Goal: Information Seeking & Learning: Learn about a topic

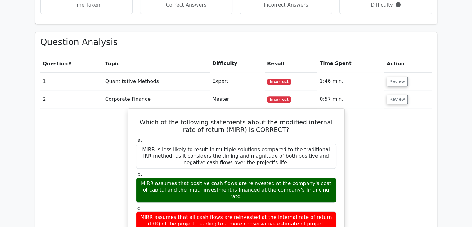
click at [403, 77] on button "Review" at bounding box center [397, 82] width 21 height 10
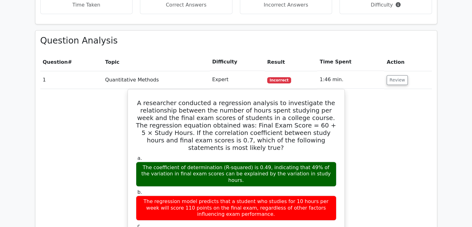
click at [405, 71] on td "Review" at bounding box center [407, 80] width 47 height 18
click at [400, 75] on button "Review" at bounding box center [397, 80] width 21 height 10
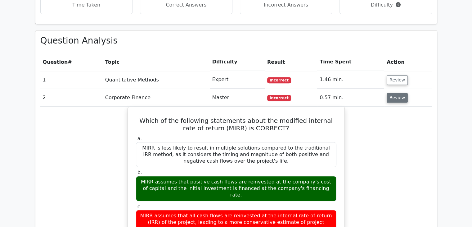
click at [394, 93] on button "Review" at bounding box center [397, 98] width 21 height 10
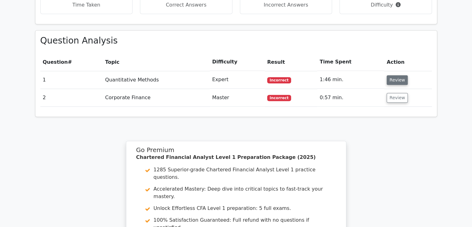
click at [387, 75] on button "Review" at bounding box center [397, 80] width 21 height 10
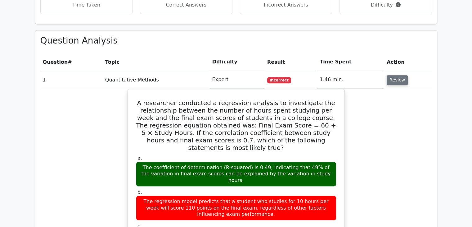
click at [392, 75] on button "Review" at bounding box center [397, 80] width 21 height 10
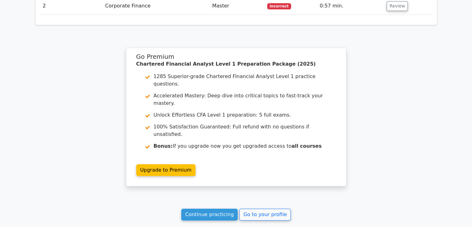
scroll to position [521, 0]
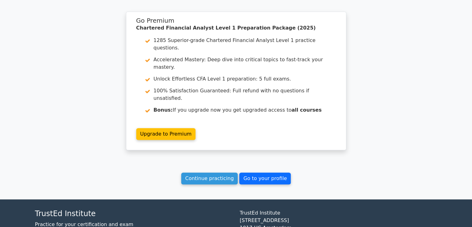
click at [268, 172] on link "Go to your profile" at bounding box center [265, 178] width 52 height 12
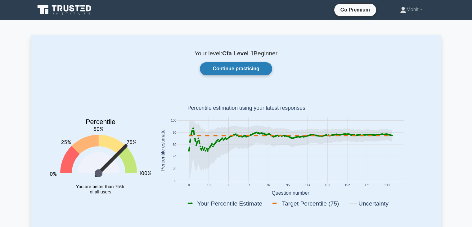
click at [234, 66] on link "Continue practicing" at bounding box center [236, 68] width 72 height 13
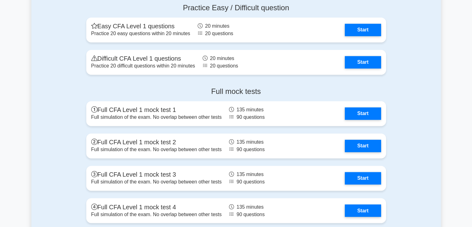
scroll to position [1055, 0]
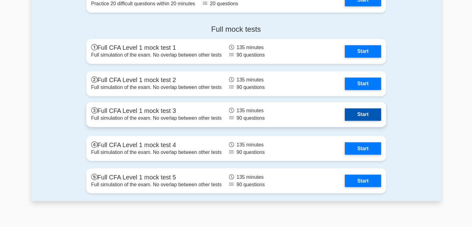
click at [363, 110] on link "Start" at bounding box center [363, 114] width 36 height 12
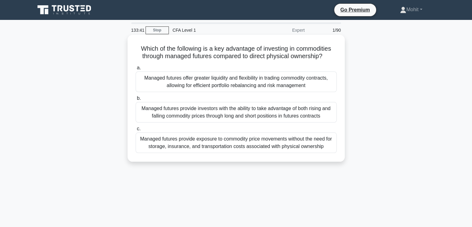
click at [236, 142] on div "Managed futures provide exposure to commodity price movements without the need …" at bounding box center [236, 142] width 201 height 20
click at [136, 131] on input "c. Managed futures provide exposure to commodity price movements without the ne…" at bounding box center [136, 129] width 0 height 4
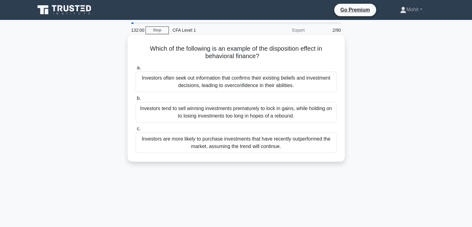
click at [241, 115] on div "Investors tend to sell winning investments prematurely to lock in gains, while …" at bounding box center [236, 112] width 201 height 20
click at [136, 100] on input "b. Investors tend to sell winning investments prematurely to lock in gains, whi…" at bounding box center [136, 98] width 0 height 4
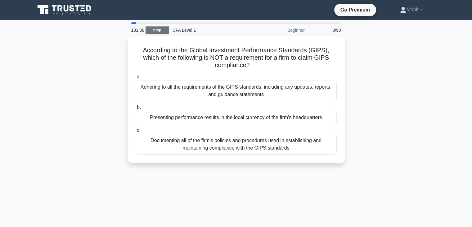
click at [159, 32] on link "Stop" at bounding box center [157, 30] width 23 height 8
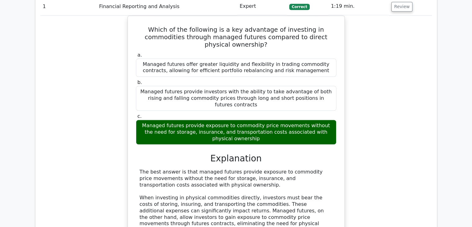
scroll to position [403, 0]
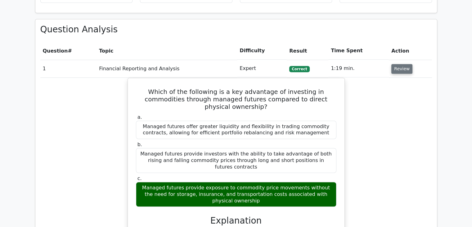
click at [406, 64] on button "Review" at bounding box center [401, 69] width 21 height 10
